Goal: Task Accomplishment & Management: Use online tool/utility

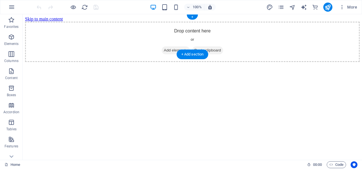
click at [176, 46] on span "Add elements" at bounding box center [176, 50] width 28 height 8
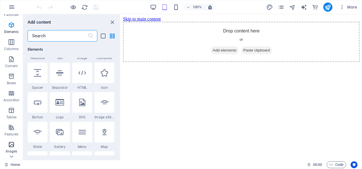
scroll to position [28, 0]
click at [14, 99] on p "Tables" at bounding box center [11, 101] width 10 height 5
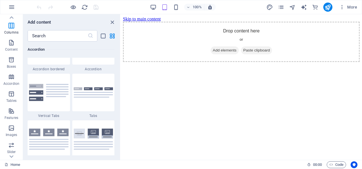
scroll to position [1972, 0]
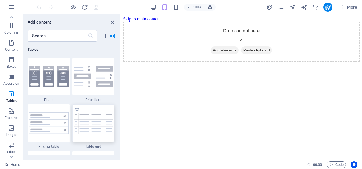
click at [90, 122] on img at bounding box center [94, 123] width 40 height 21
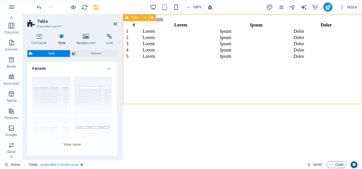
drag, startPoint x: 334, startPoint y: 29, endPoint x: 252, endPoint y: 68, distance: 91.3
click at [252, 60] on div "# Lorem Ipsum Dolor 1 Lorem Ipsum Dolor 2 Lorem Ipsum Dolor 3 Lorem Ipsum Dolor…" at bounding box center [242, 41] width 235 height 38
click at [153, 60] on div "# Lorem Ipsum Dolor 1 Lorem Ipsum Dolor 2 Lorem Ipsum Dolor 3 Lorem Ipsum Dolor…" at bounding box center [242, 41] width 235 height 38
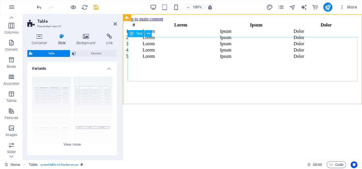
click at [195, 60] on div "# Lorem Ipsum Dolor 1 Lorem Ipsum Dolor 2 Lorem Ipsum Dolor 3 Lorem Ipsum Dolor…" at bounding box center [242, 41] width 235 height 38
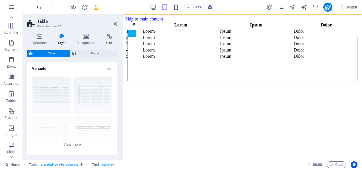
click at [117, 24] on aside "Table Preset #ed-new-27 Container Style Background Link Size Height Default px …" at bounding box center [73, 87] width 100 height 146
click at [115, 24] on icon at bounding box center [115, 24] width 3 height 5
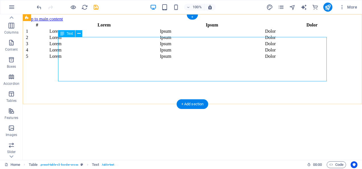
click at [209, 39] on div "# Lorem Ipsum Dolor 1 Lorem Ipsum Dolor 2 Lorem Ipsum Dolor 3 Lorem Ipsum Dolor…" at bounding box center [192, 41] width 335 height 38
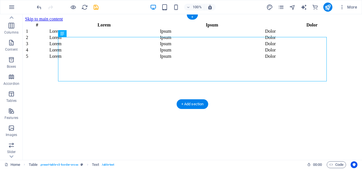
drag, startPoint x: 117, startPoint y: 39, endPoint x: 118, endPoint y: 23, distance: 16.0
click at [118, 24] on div "# Lorem Ipsum Dolor 1 Lorem Ipsum Dolor 2 Lorem Ipsum Dolor 3 Lorem Ipsum Dolor…" at bounding box center [192, 41] width 335 height 38
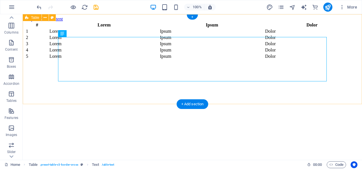
click at [133, 60] on div "# Lorem Ipsum Dolor 1 Lorem Ipsum Dolor 2 Lorem Ipsum Dolor 3 Lorem Ipsum Dolor…" at bounding box center [192, 41] width 335 height 38
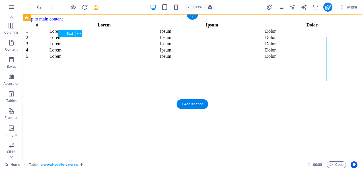
click at [89, 40] on div "# Lorem Ipsum Dolor 1 Lorem Ipsum Dolor 2 Lorem Ipsum Dolor 3 Lorem Ipsum Dolor…" at bounding box center [192, 41] width 335 height 38
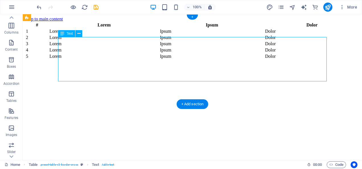
click at [313, 38] on div "# Lorem Ipsum Dolor 1 Lorem Ipsum Dolor 2 Lorem Ipsum Dolor 3 Lorem Ipsum Dolor…" at bounding box center [192, 41] width 335 height 38
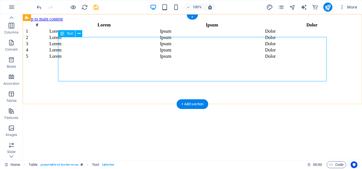
click at [293, 38] on div "# Lorem Ipsum Dolor 1 Lorem Ipsum Dolor 2 Lorem Ipsum Dolor 3 Lorem Ipsum Dolor…" at bounding box center [192, 41] width 335 height 38
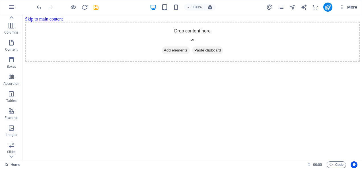
click at [343, 7] on icon "button" at bounding box center [342, 7] width 6 height 6
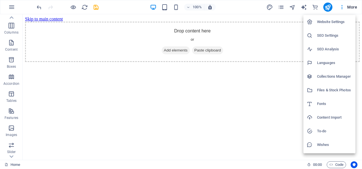
click at [287, 106] on div at bounding box center [181, 84] width 362 height 169
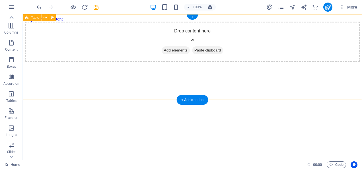
click at [171, 54] on span "Add elements" at bounding box center [176, 50] width 28 height 8
click at [179, 54] on span "Add elements" at bounding box center [176, 50] width 28 height 8
click at [168, 54] on span "Add elements" at bounding box center [176, 50] width 28 height 8
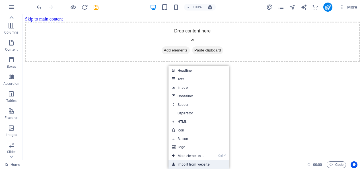
click at [179, 163] on link "Import from website" at bounding box center [199, 164] width 60 height 9
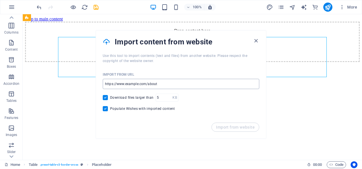
click at [157, 84] on input "url" at bounding box center [181, 84] width 157 height 10
click at [159, 84] on input "url" at bounding box center [181, 84] width 157 height 10
click at [162, 83] on input "url" at bounding box center [181, 84] width 157 height 10
click at [170, 85] on input "url" at bounding box center [181, 84] width 157 height 10
click at [194, 84] on input "url" at bounding box center [181, 84] width 157 height 10
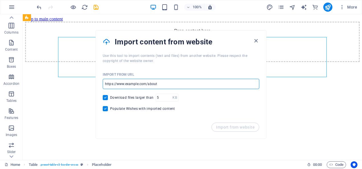
type input "S"
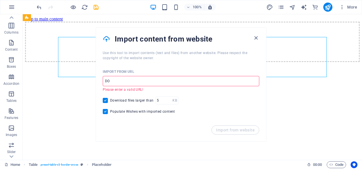
type input "D"
type input "h"
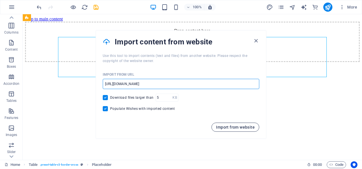
type input "[URL][DOMAIN_NAME]"
click at [232, 125] on span "Import from website" at bounding box center [235, 127] width 39 height 5
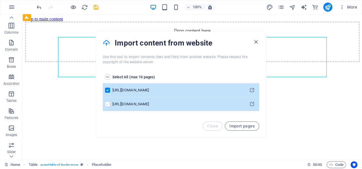
click at [107, 105] on label "pages list" at bounding box center [107, 104] width 5 height 5
click at [0, 0] on input "pages list" at bounding box center [0, 0] width 0 height 0
click at [244, 126] on span "Import pages" at bounding box center [241, 126] width 25 height 5
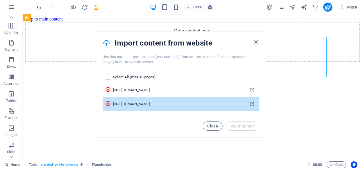
click at [249, 105] on icon "pages list" at bounding box center [251, 104] width 5 height 5
click at [185, 100] on td "[URL][DOMAIN_NAME]" at bounding box center [179, 104] width 132 height 14
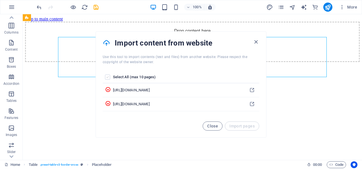
click at [107, 76] on label "pages list" at bounding box center [107, 77] width 5 height 5
click at [0, 0] on input "pages list" at bounding box center [0, 0] width 0 height 0
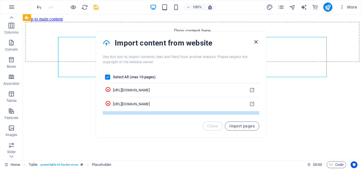
click at [255, 41] on icon "button" at bounding box center [256, 42] width 7 height 7
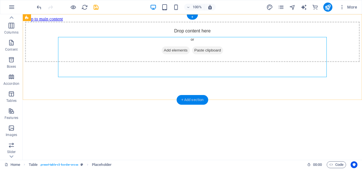
click at [192, 101] on div "+ Add section" at bounding box center [193, 100] width 32 height 10
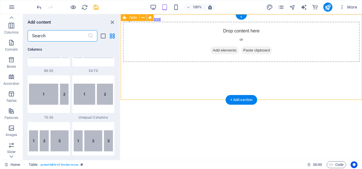
scroll to position [996, 0]
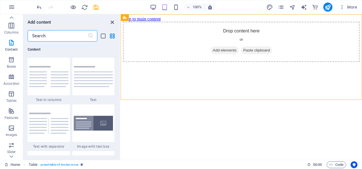
click at [113, 23] on icon "close panel" at bounding box center [112, 22] width 7 height 7
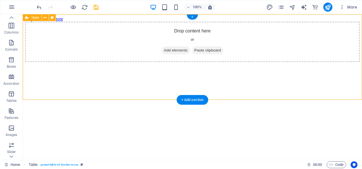
click at [182, 54] on span "Add elements" at bounding box center [176, 50] width 28 height 8
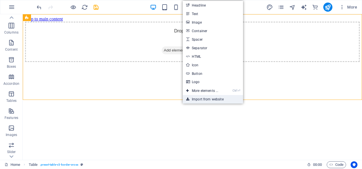
click at [200, 98] on link "Import from website" at bounding box center [213, 99] width 60 height 9
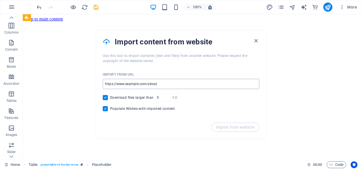
click at [132, 83] on input "url" at bounding box center [181, 84] width 157 height 10
paste input "[URL][DOMAIN_NAME]"
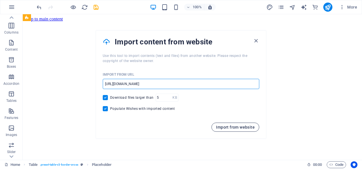
type input "[URL][DOMAIN_NAME]"
click at [224, 127] on span "Import from website" at bounding box center [235, 127] width 39 height 5
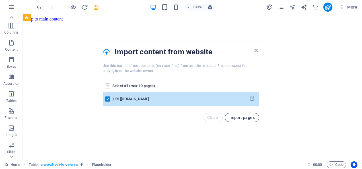
click at [250, 118] on span "Import pages" at bounding box center [241, 117] width 25 height 5
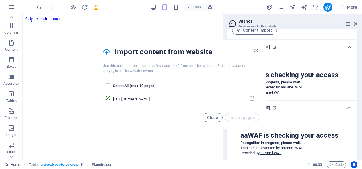
scroll to position [54, 0]
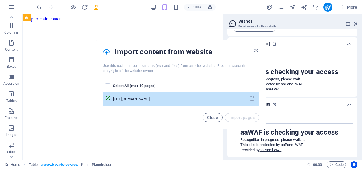
click at [151, 101] on div "[URL][DOMAIN_NAME]" at bounding box center [177, 99] width 129 height 5
click at [183, 98] on div "[URL][DOMAIN_NAME]" at bounding box center [177, 99] width 129 height 5
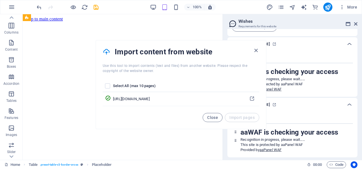
click at [181, 24] on html "Skip to main content" at bounding box center [123, 19] width 200 height 10
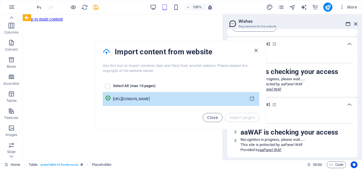
click at [214, 95] on td "[URL][DOMAIN_NAME]" at bounding box center [179, 99] width 132 height 14
click at [191, 99] on div "[URL][DOMAIN_NAME]" at bounding box center [177, 99] width 129 height 5
click at [249, 100] on icon "pages list" at bounding box center [251, 98] width 5 height 5
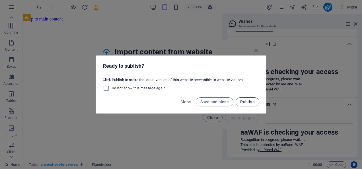
click at [245, 101] on span "Publish" at bounding box center [247, 102] width 15 height 5
